Goal: Transaction & Acquisition: Purchase product/service

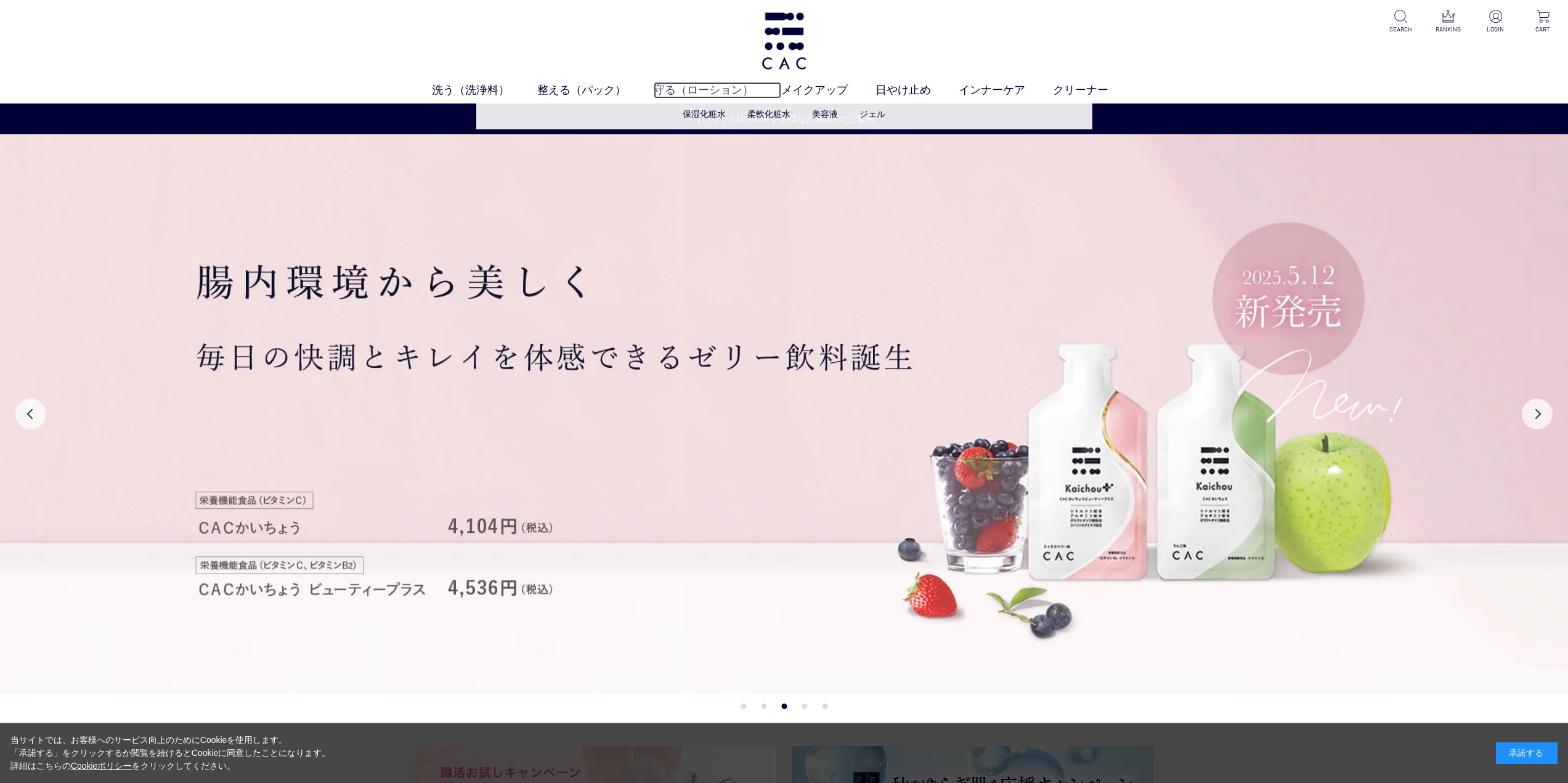
click at [689, 82] on link "守る（ローション）" at bounding box center [717, 90] width 128 height 17
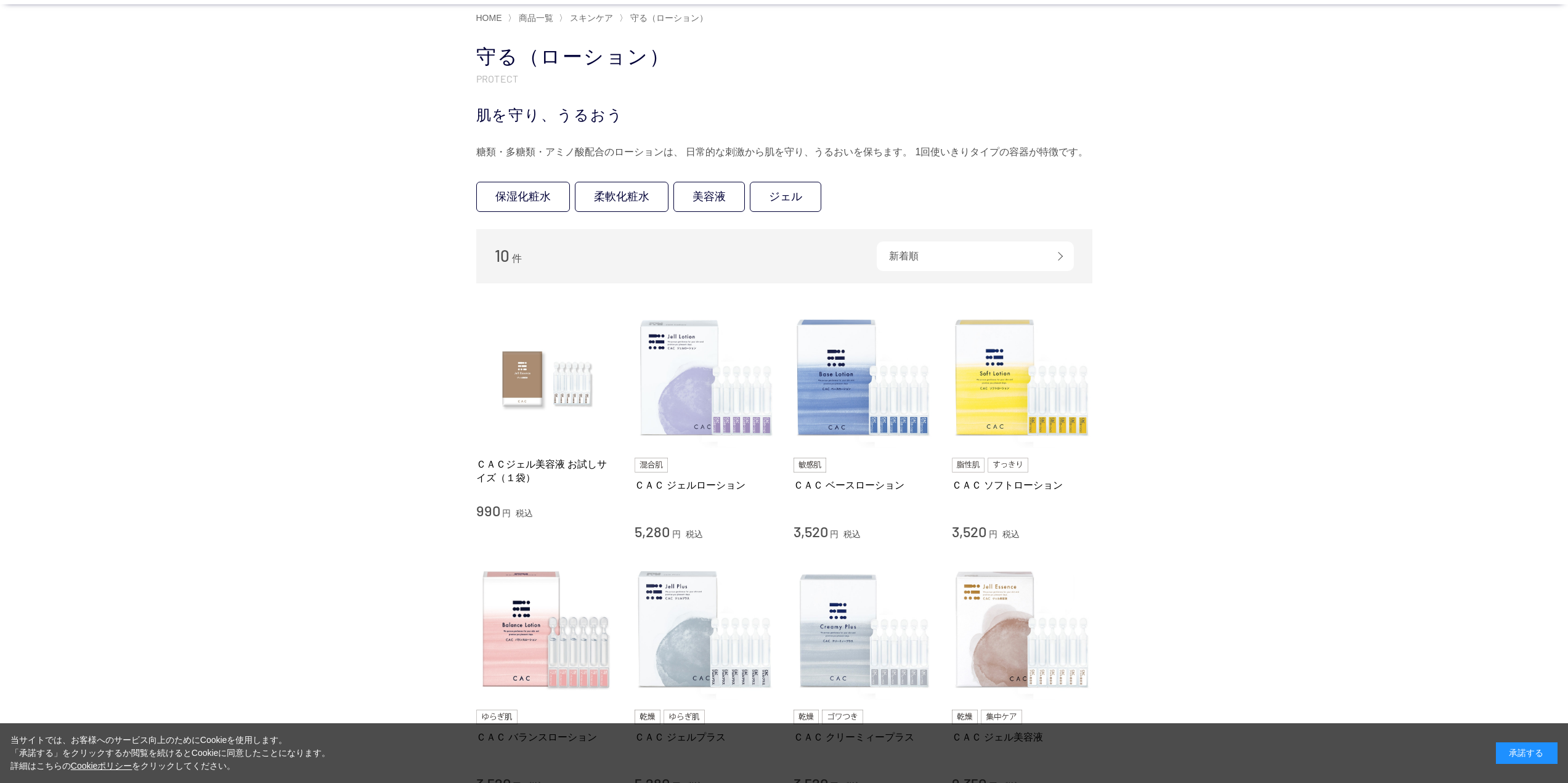
scroll to position [123, 0]
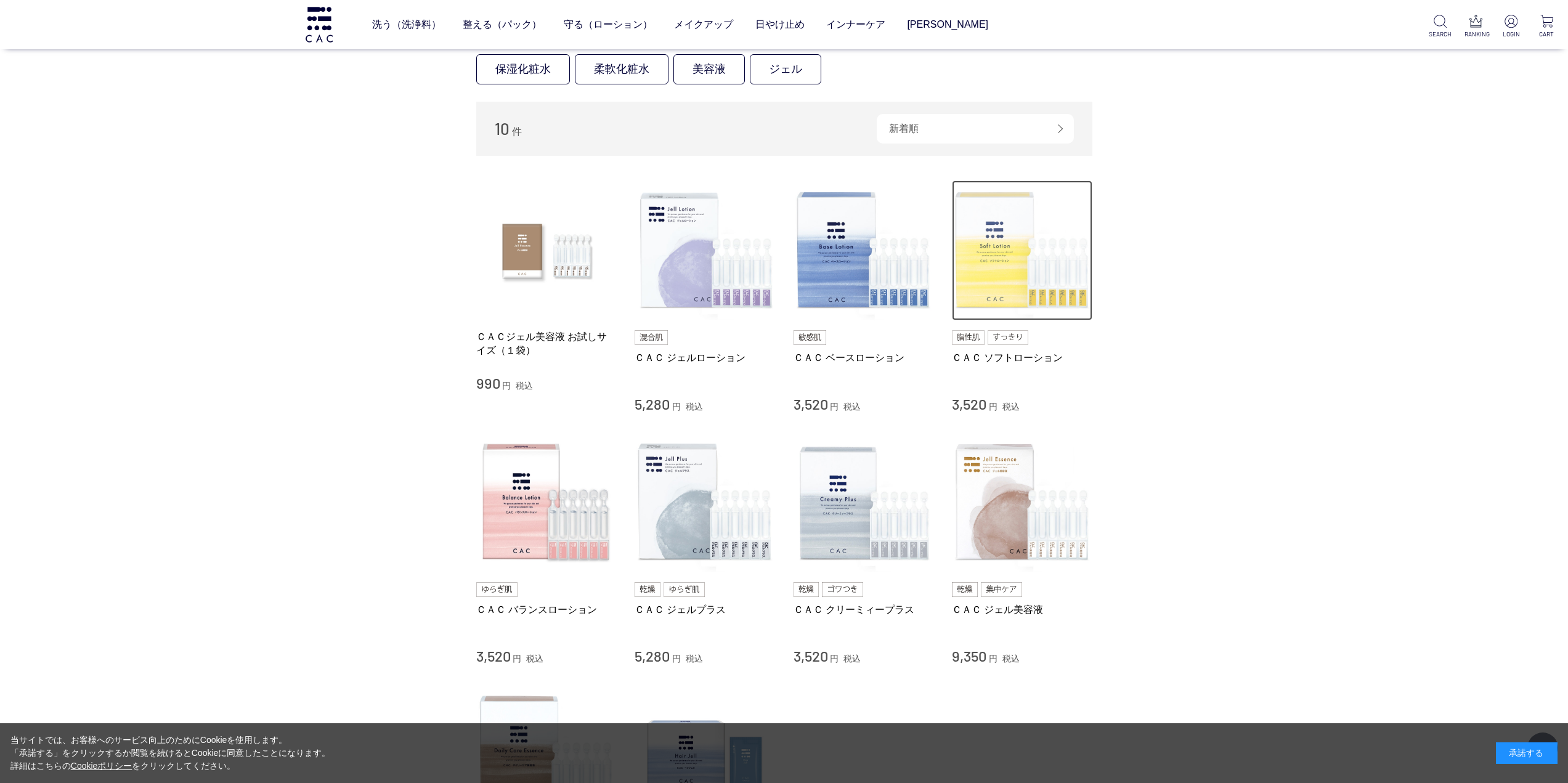
click at [1013, 287] on img at bounding box center [1022, 250] width 141 height 141
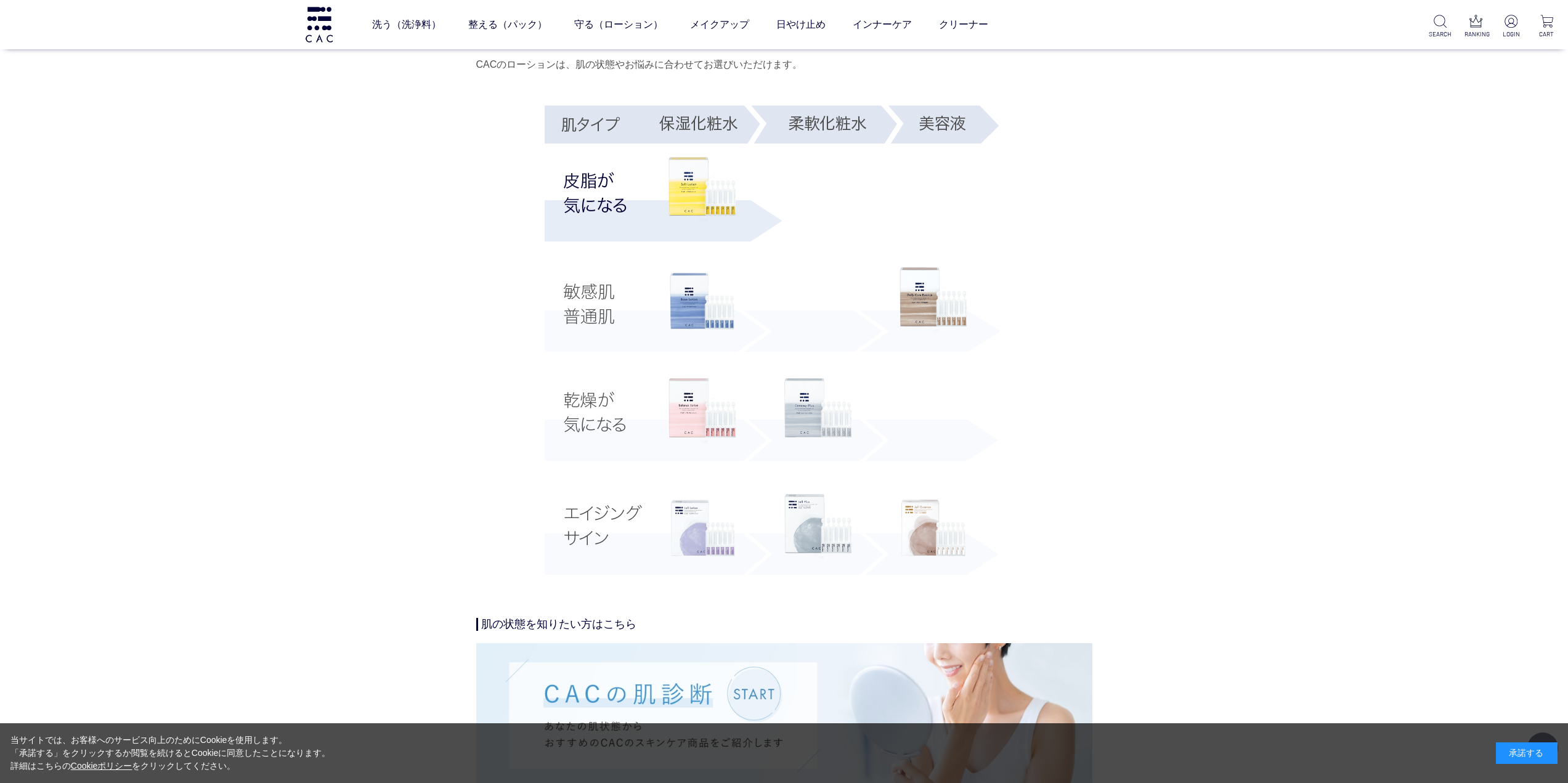
scroll to position [2156, 0]
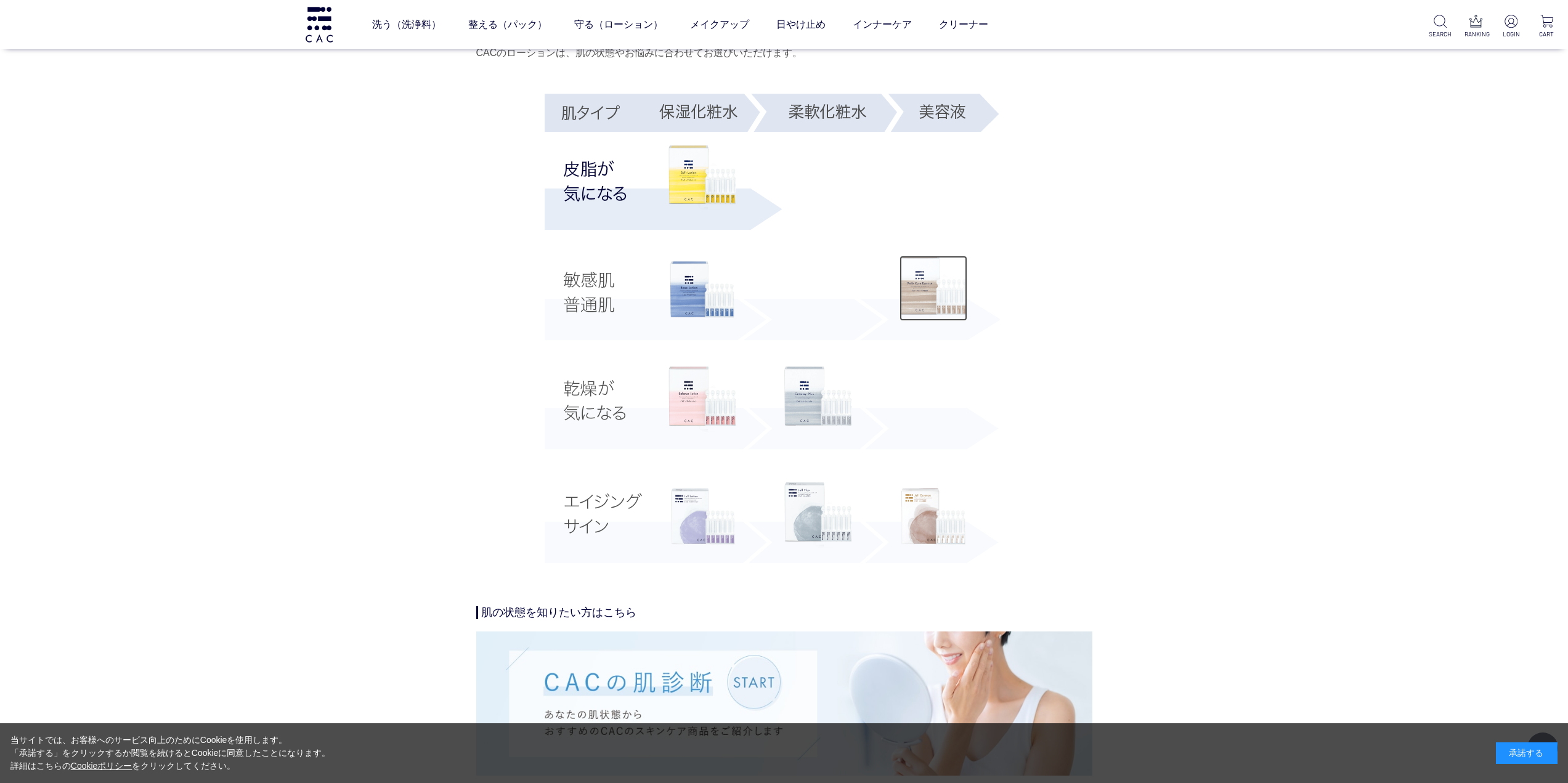
click at [942, 307] on img at bounding box center [933, 288] width 68 height 65
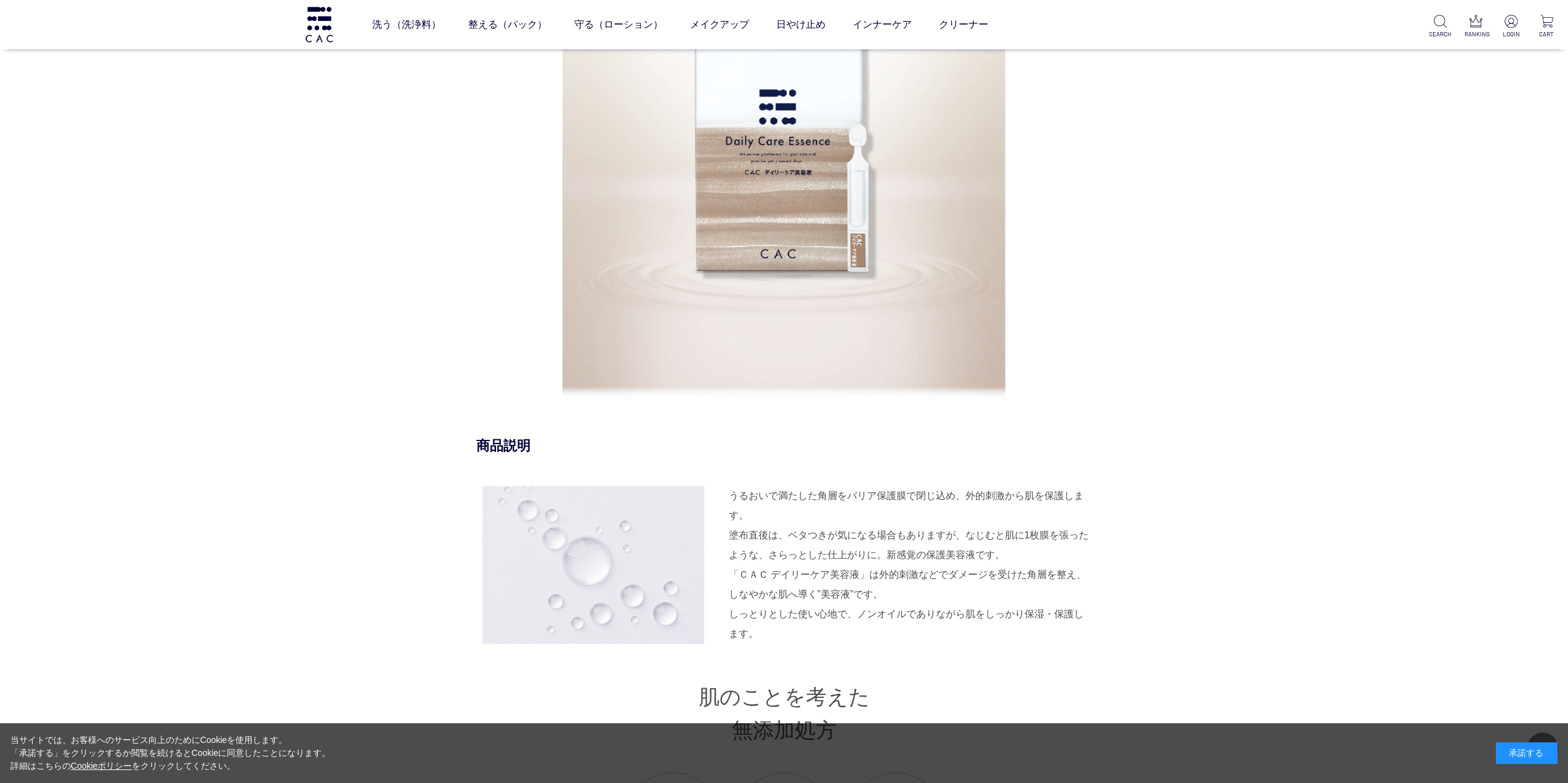
scroll to position [985, 0]
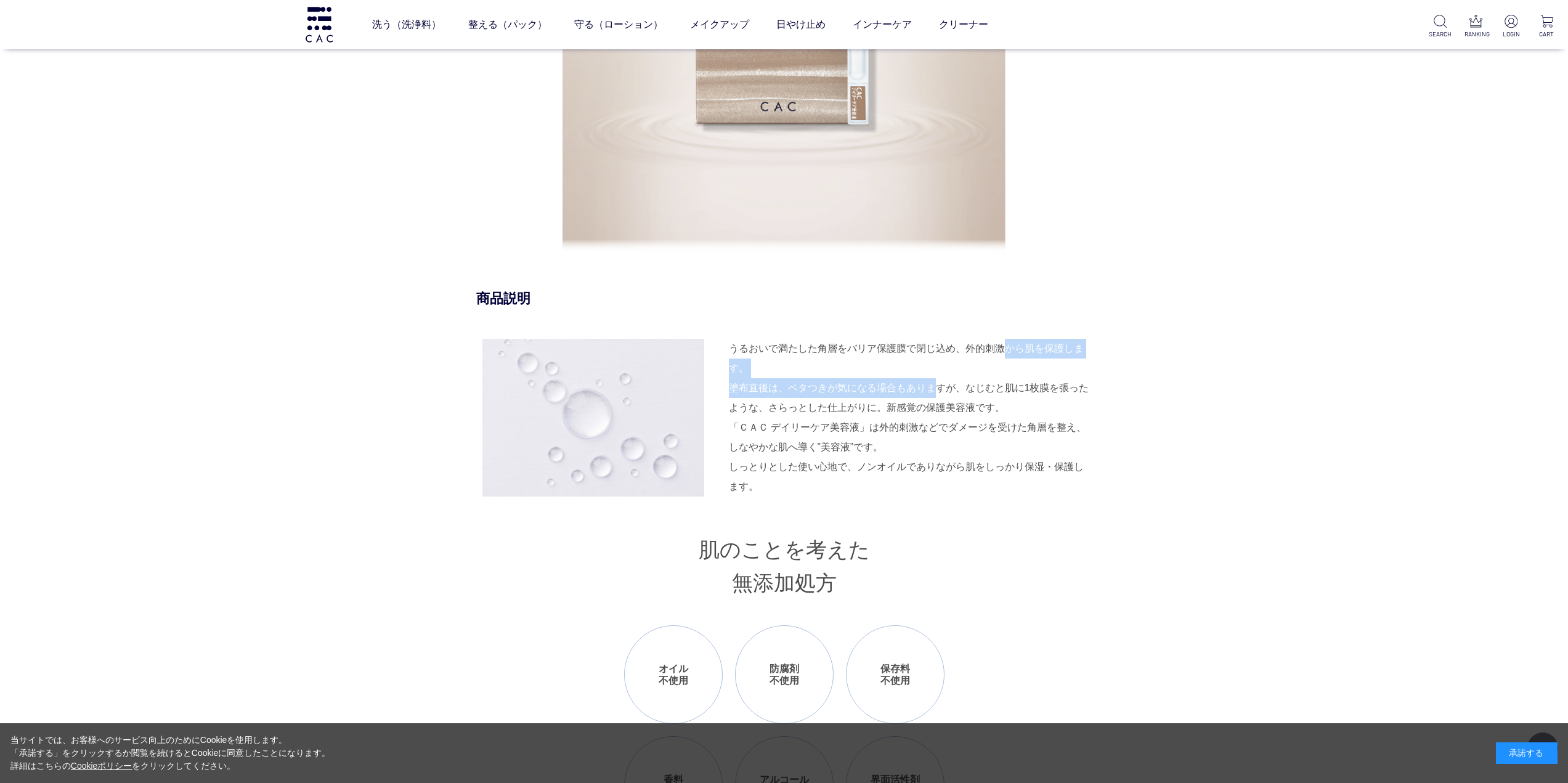
drag, startPoint x: 1008, startPoint y: 346, endPoint x: 915, endPoint y: 400, distance: 107.5
click at [915, 400] on div "うるおいで満たした角層をバリア保護膜で閉じ込め、外的刺激から肌を保護します。 塗布直後は、ベタつきが気になる場合もありますが、なじむと肌に1枚膜を張ったような…" at bounding box center [911, 378] width 364 height 79
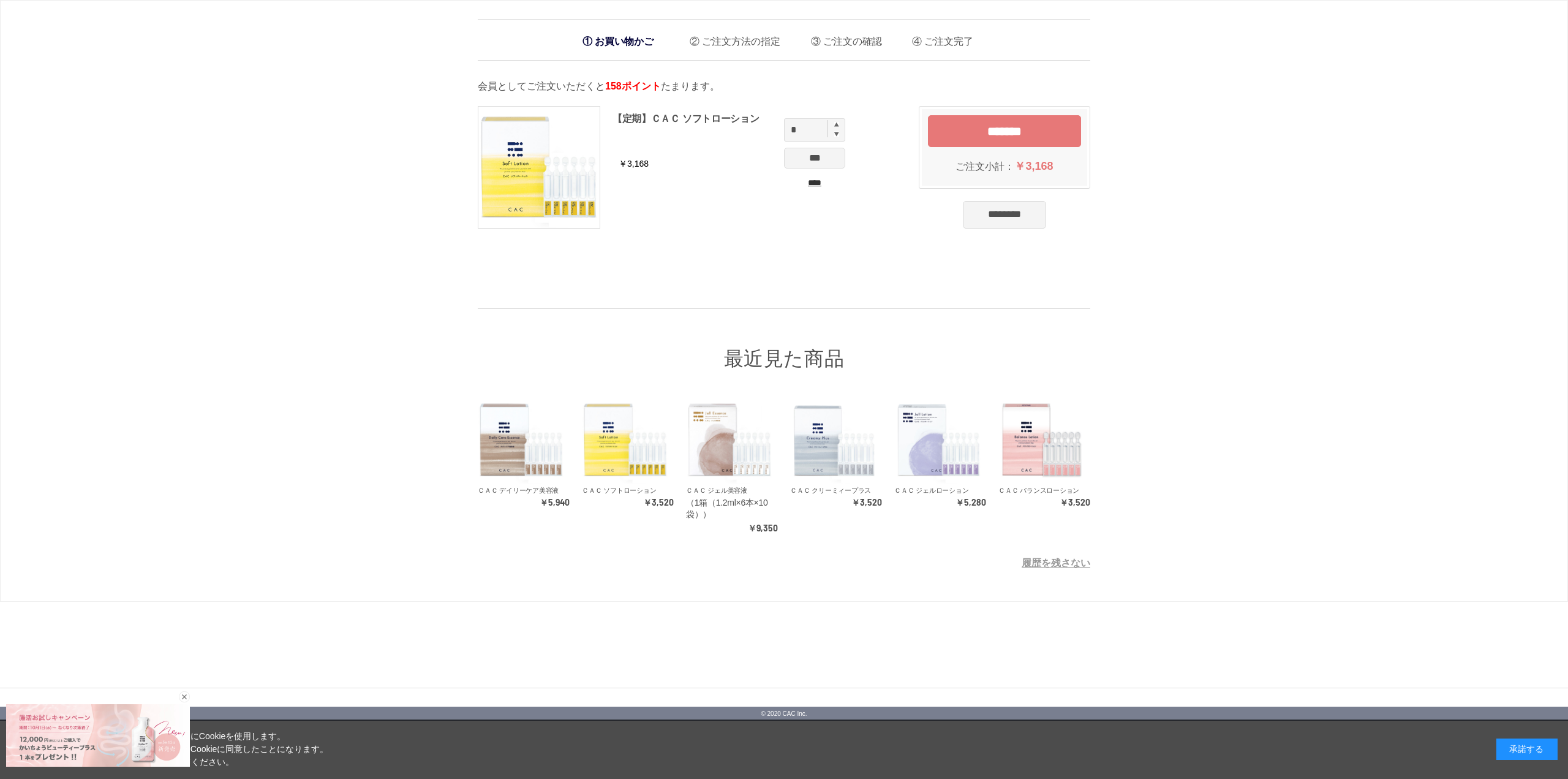
click at [996, 222] on input "********" at bounding box center [1004, 214] width 83 height 27
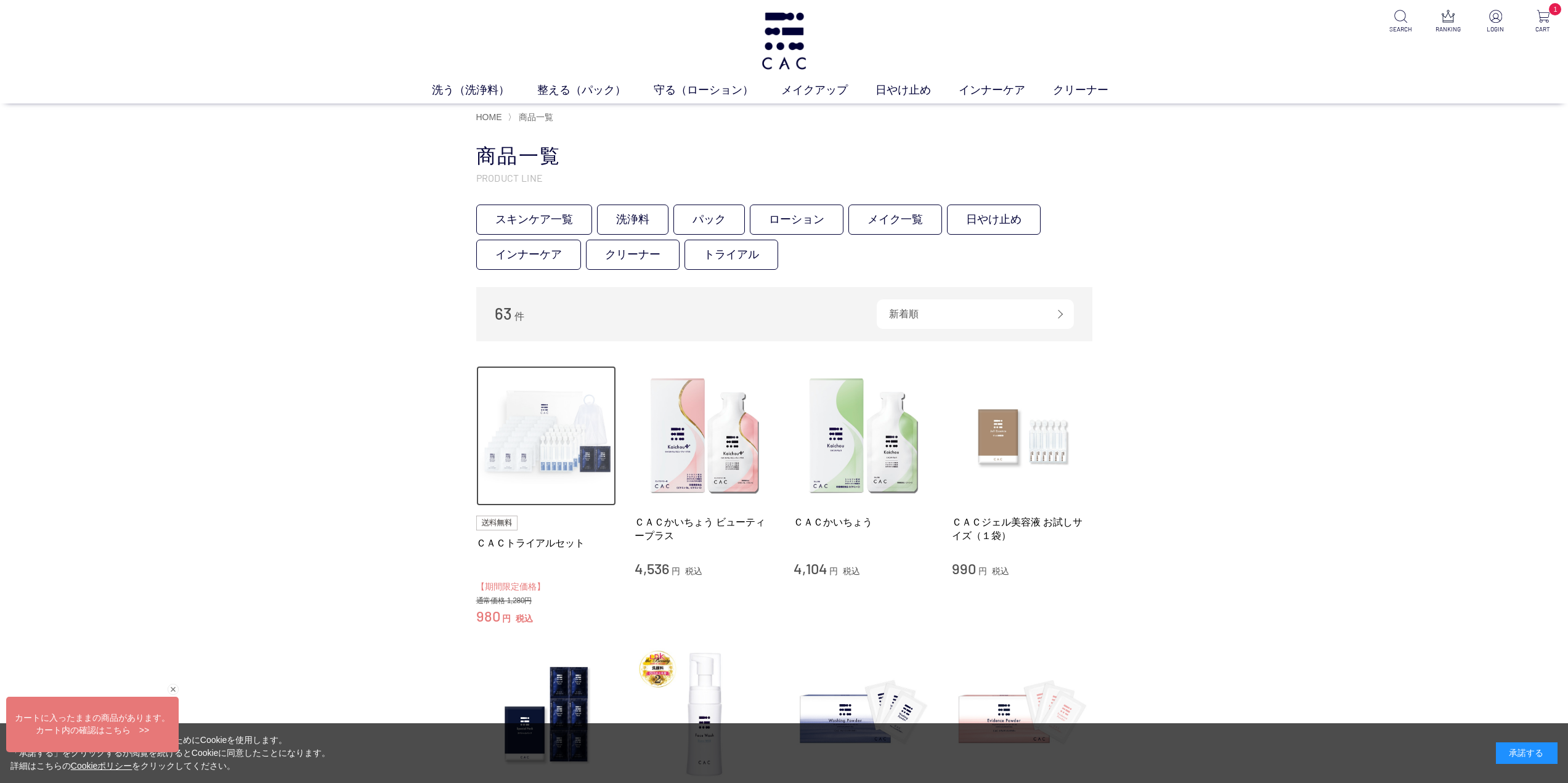
click at [541, 445] on img at bounding box center [547, 436] width 141 height 141
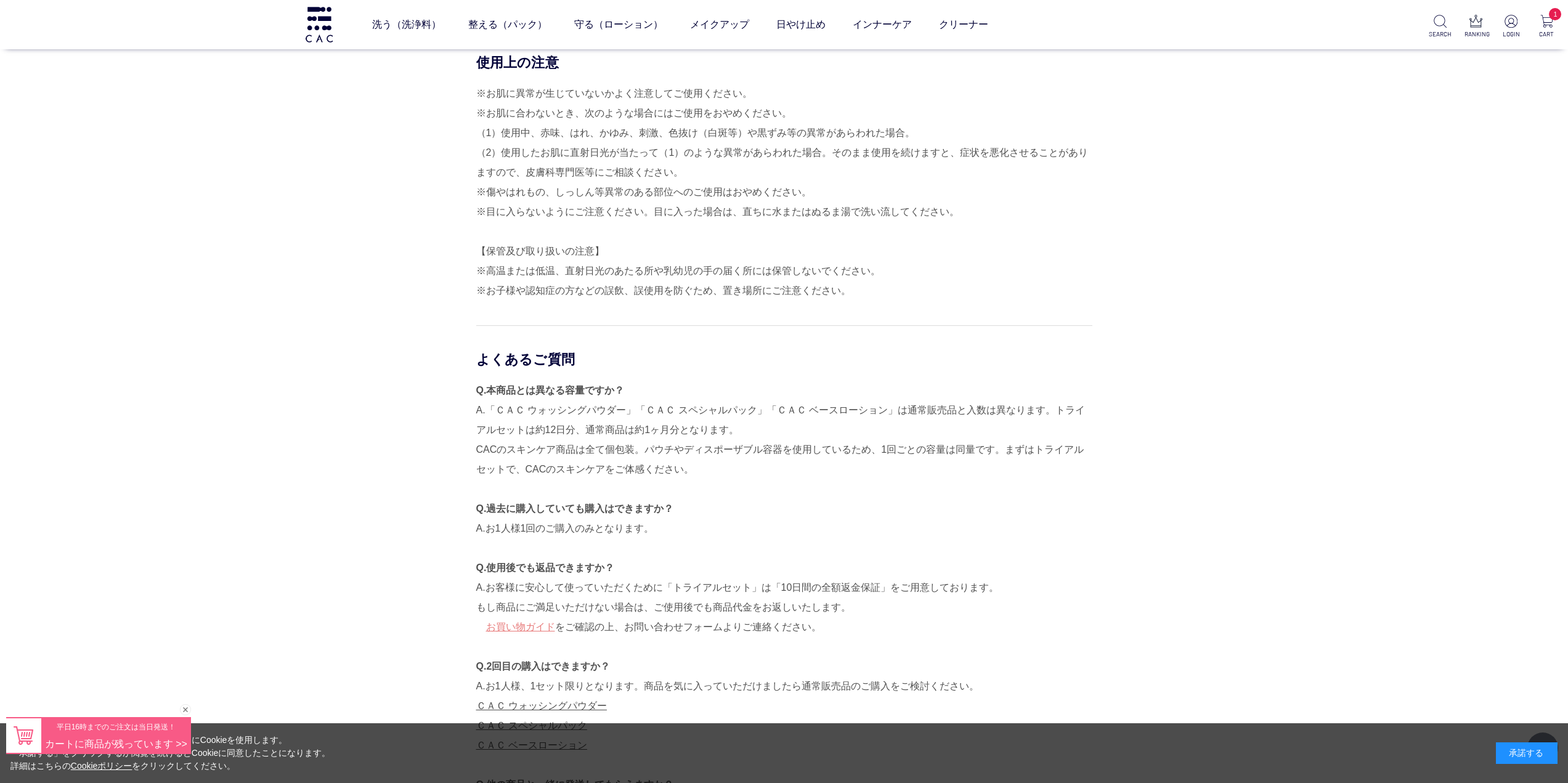
scroll to position [3080, 0]
